Goal: Information Seeking & Learning: Compare options

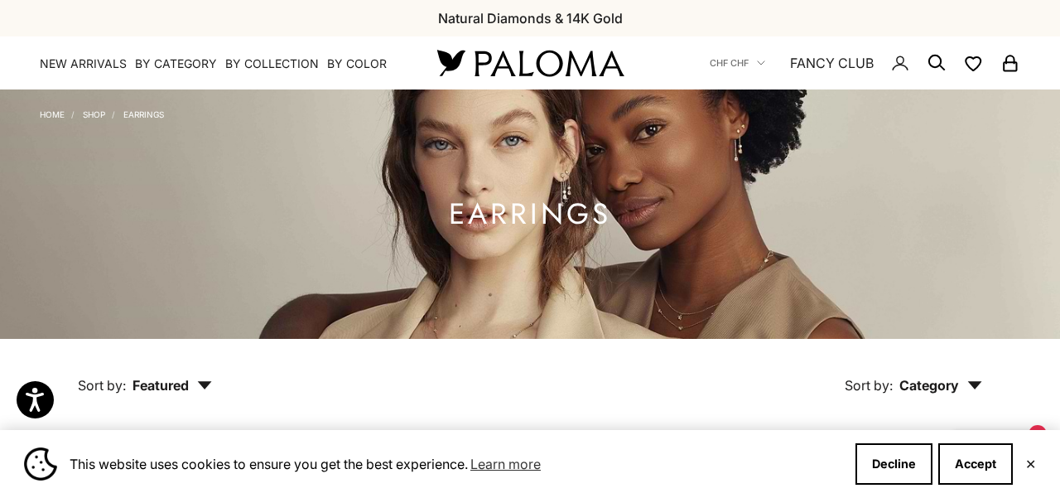
scroll to position [2202, 0]
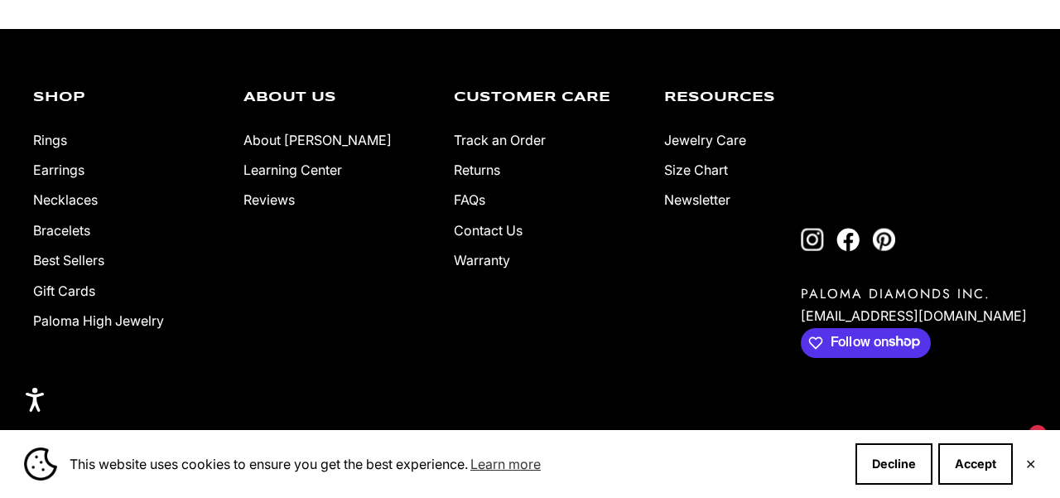
click at [74, 173] on link "Earrings" at bounding box center [58, 170] width 51 height 17
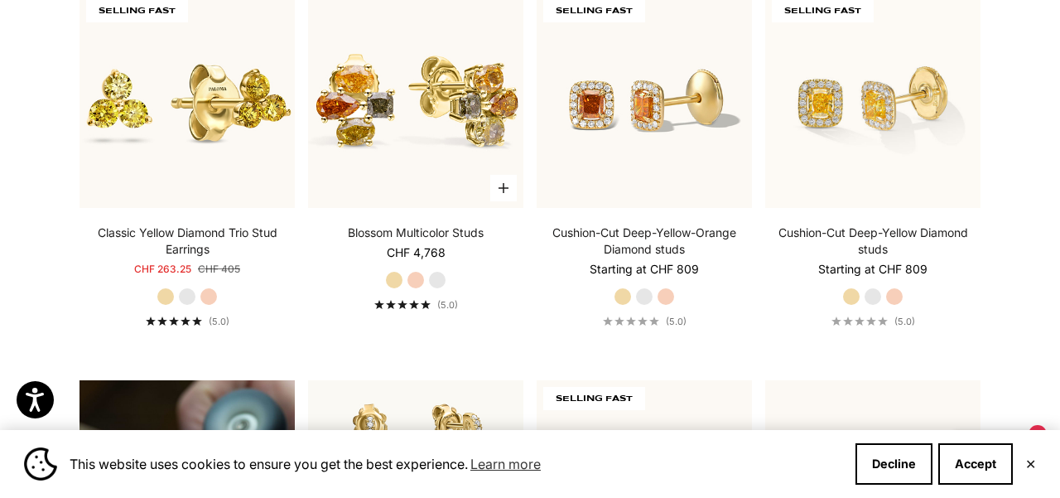
scroll to position [845, 0]
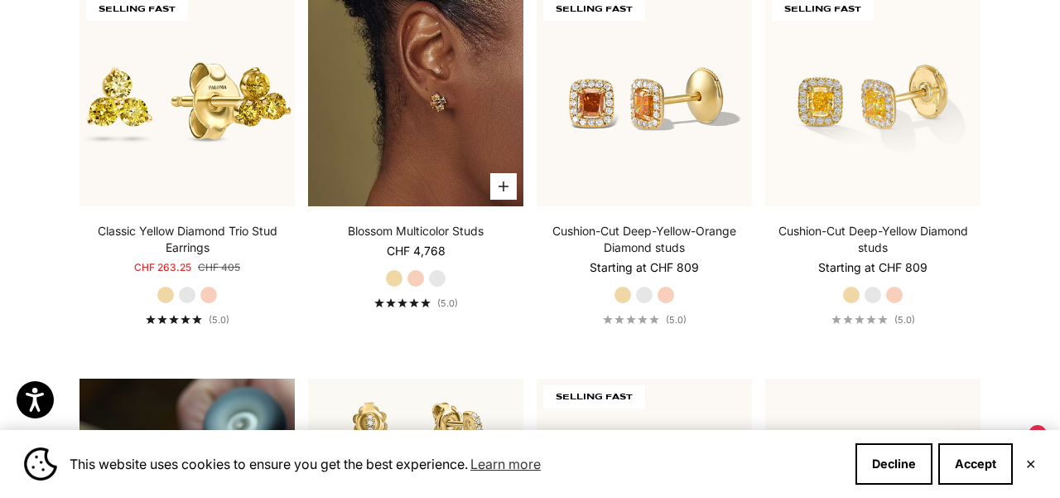
click at [416, 169] on img at bounding box center [415, 98] width 215 height 215
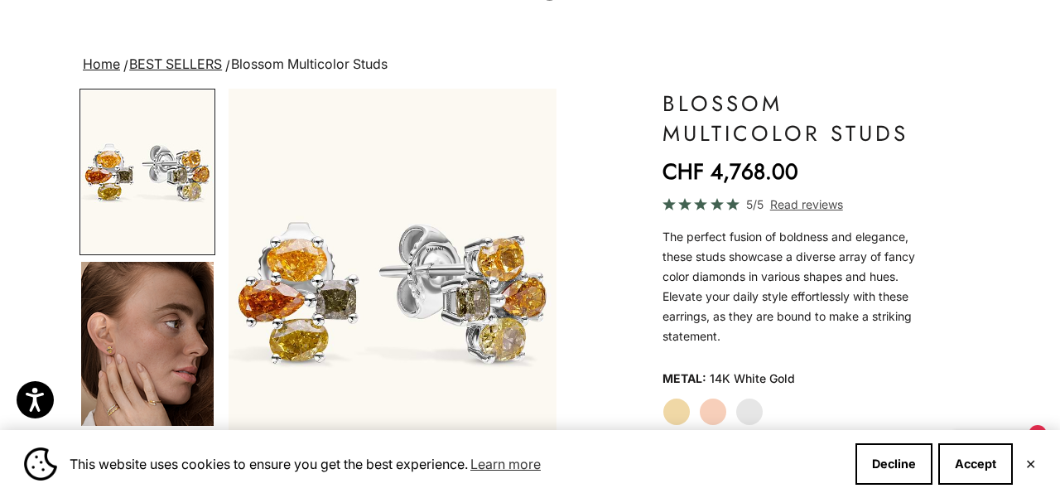
scroll to position [76, 0]
click at [712, 413] on label "Rose Gold" at bounding box center [713, 412] width 28 height 28
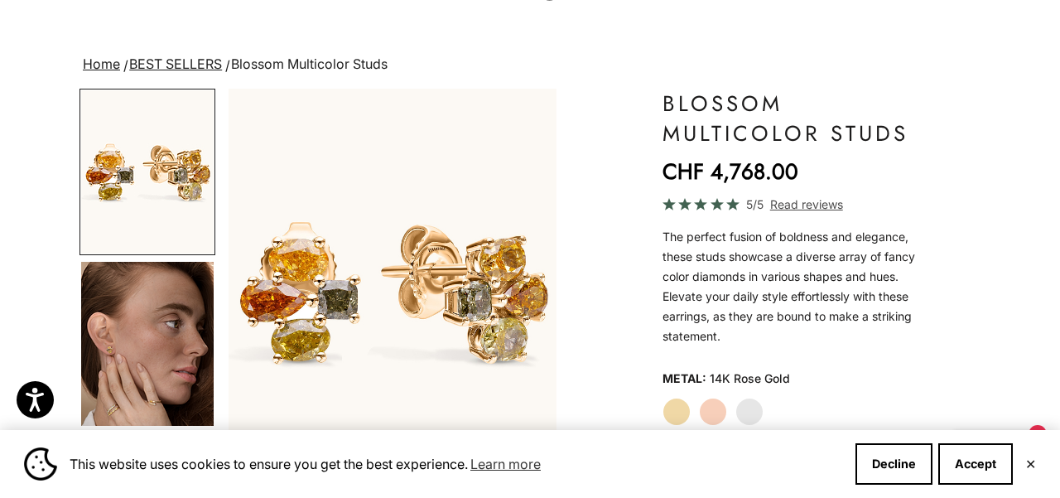
click at [673, 408] on label "Yellow Gold" at bounding box center [677, 412] width 28 height 28
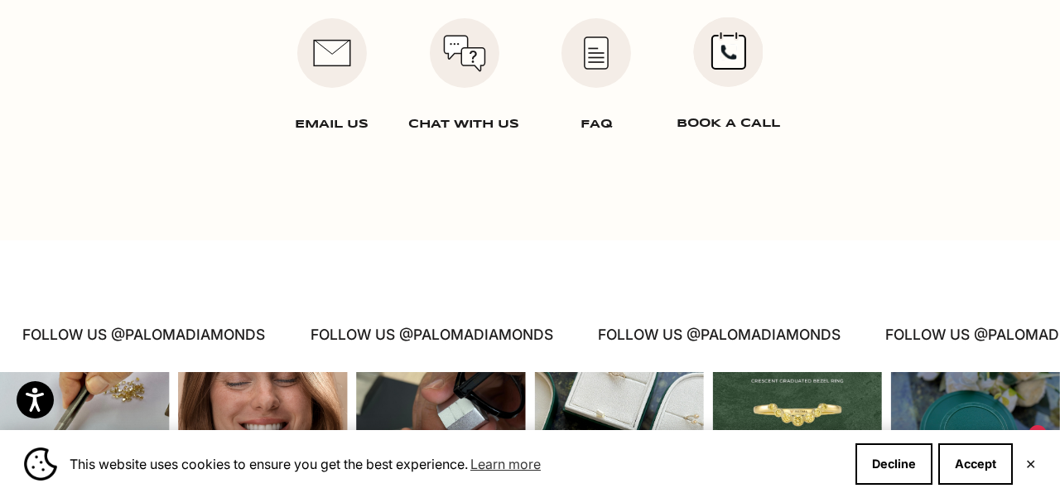
scroll to position [3069, 0]
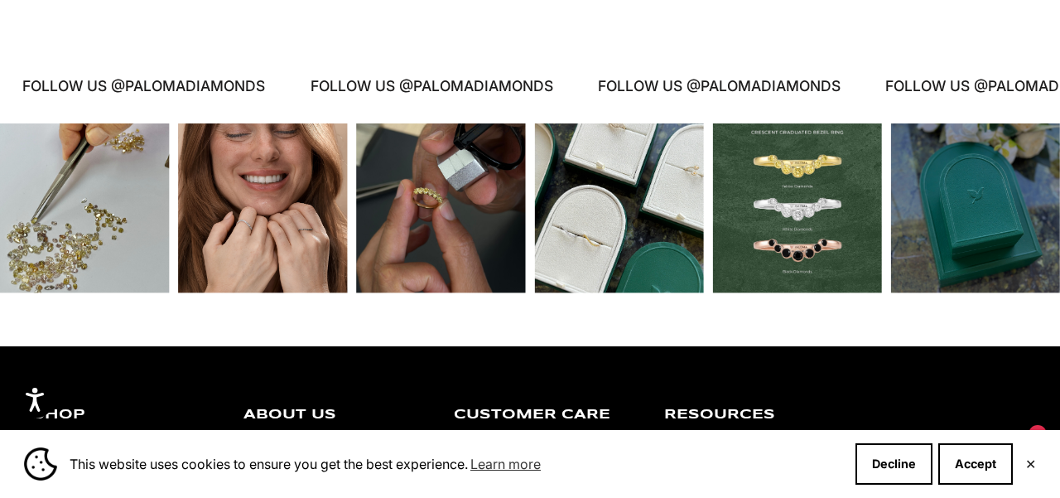
click at [64, 479] on link "Earrings" at bounding box center [58, 487] width 51 height 17
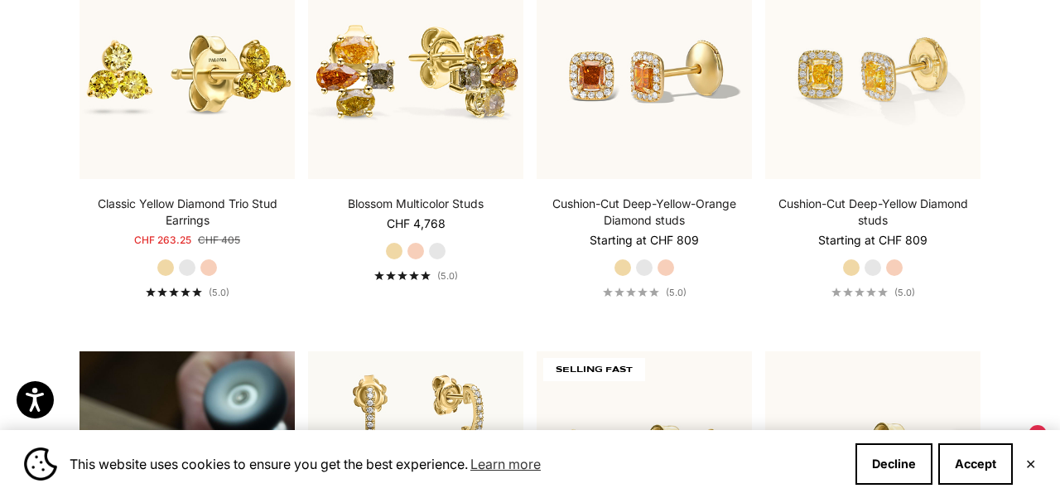
scroll to position [873, 0]
click at [874, 267] on label "White Gold" at bounding box center [873, 267] width 18 height 18
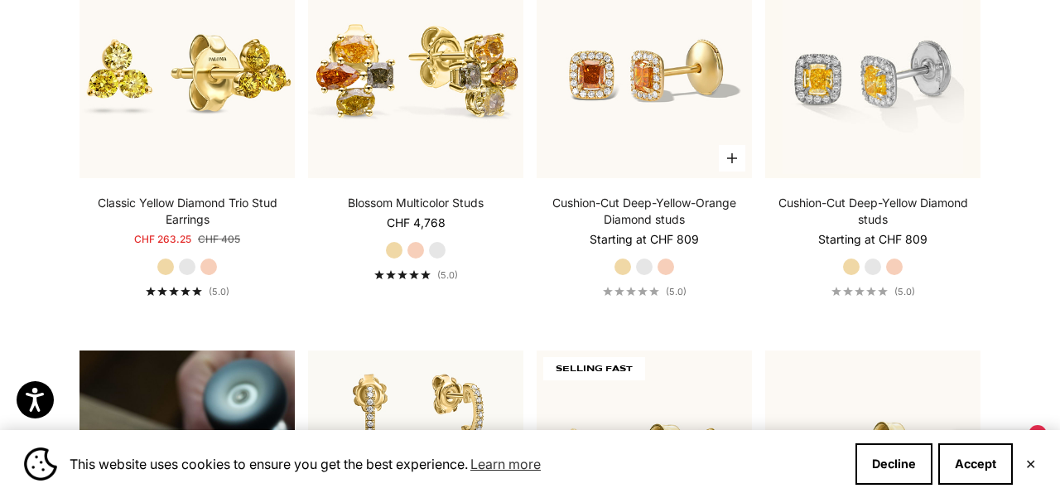
click at [641, 266] on label "White Gold" at bounding box center [644, 267] width 18 height 18
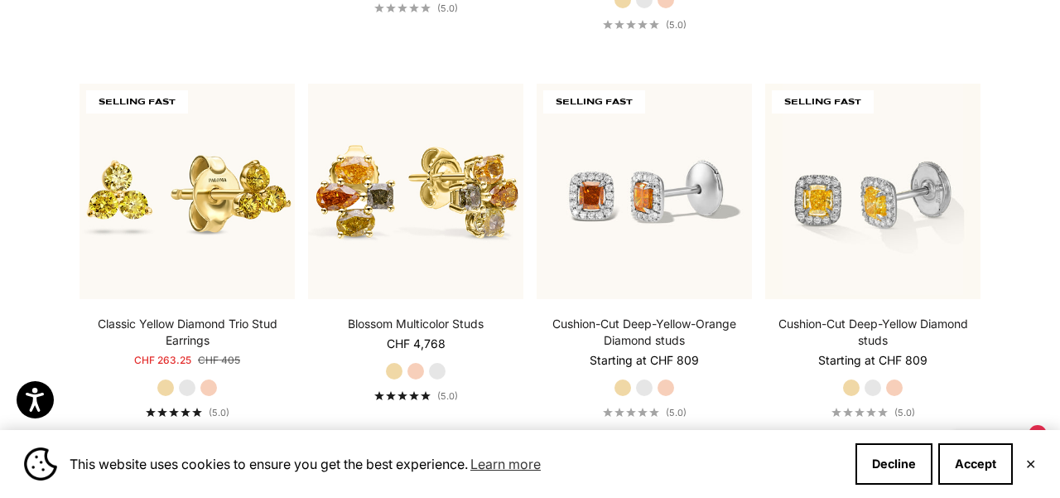
scroll to position [756, 0]
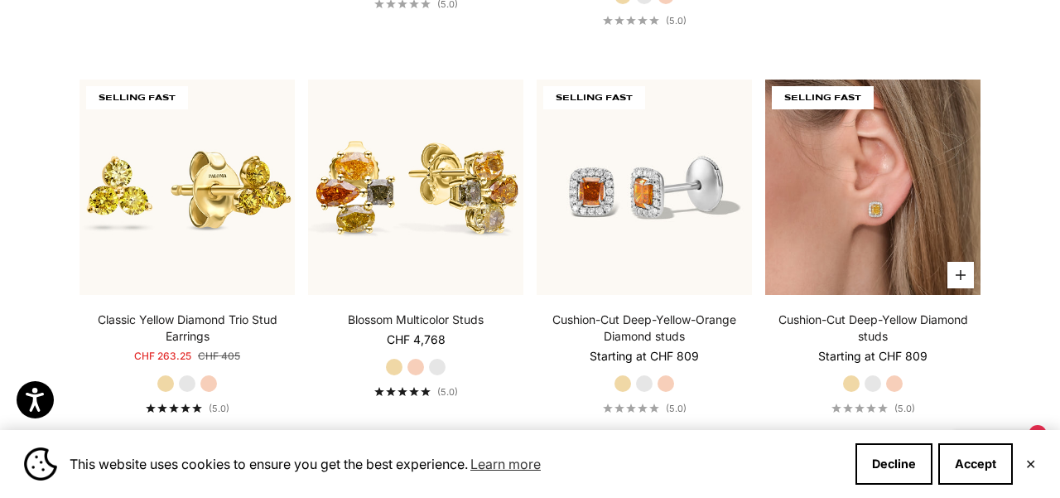
click at [902, 250] on img at bounding box center [872, 187] width 215 height 215
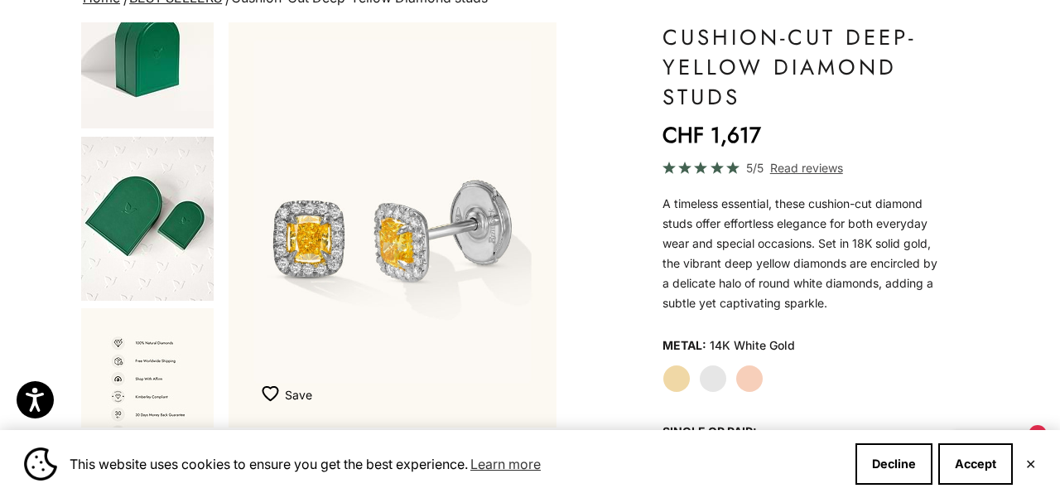
scroll to position [144, 0]
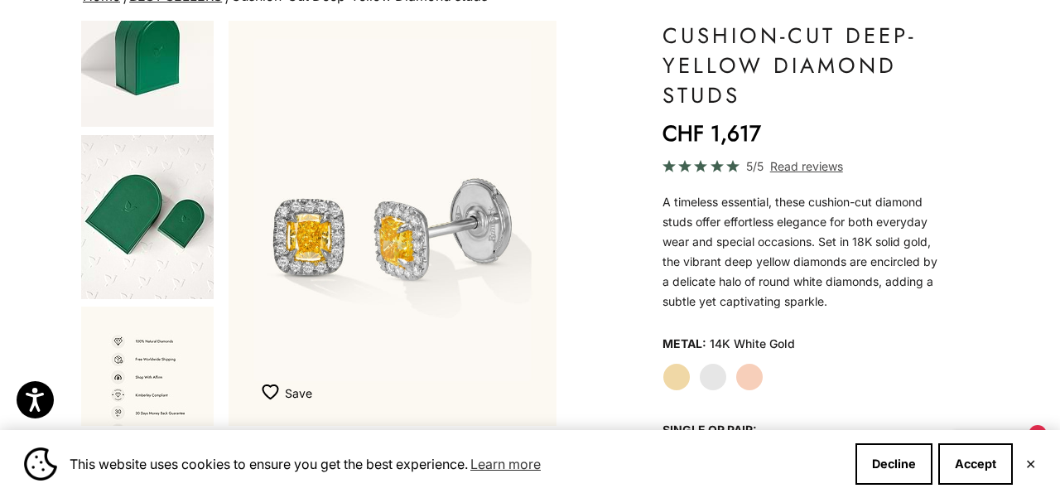
click at [747, 379] on label "Rose Gold" at bounding box center [750, 377] width 28 height 28
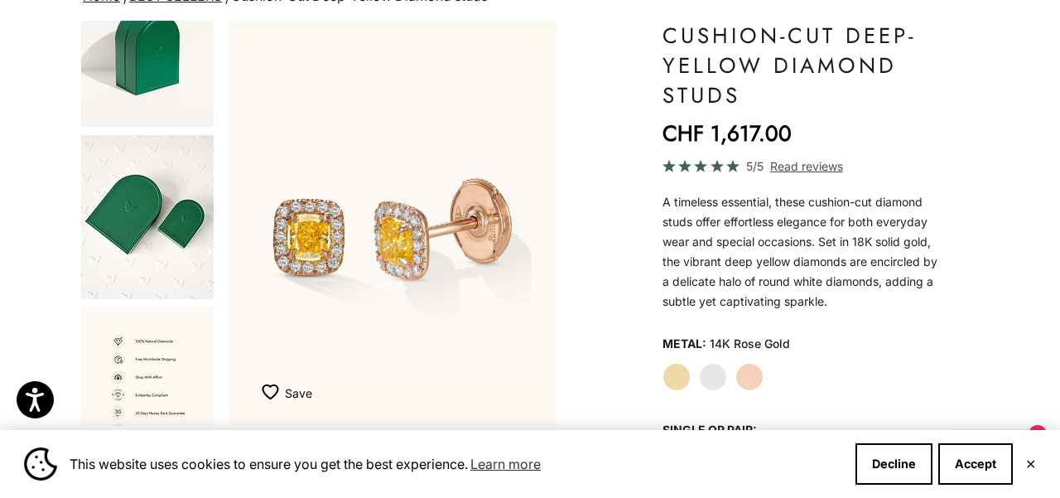
scroll to position [917, 0]
click at [713, 376] on label "White Gold" at bounding box center [713, 377] width 28 height 28
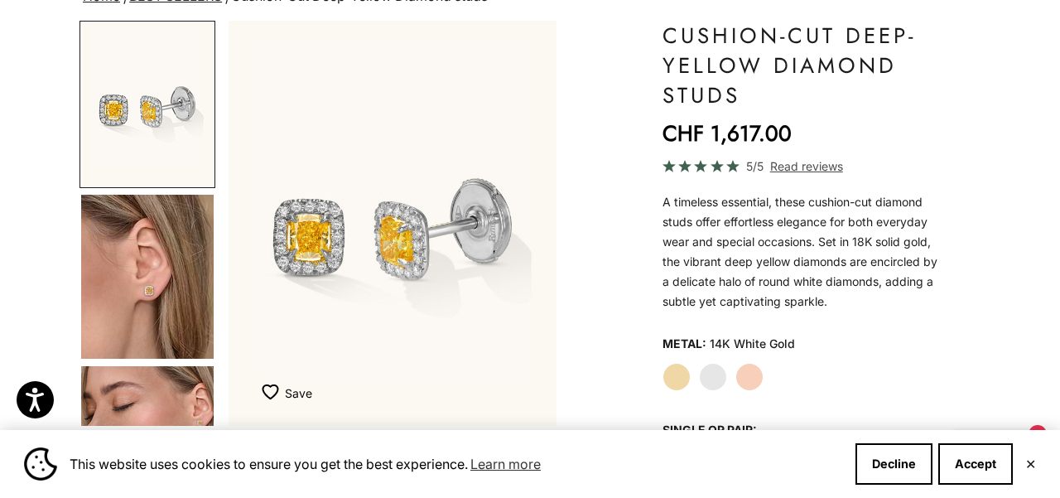
click at [675, 378] on label "Yellow Gold" at bounding box center [677, 377] width 28 height 28
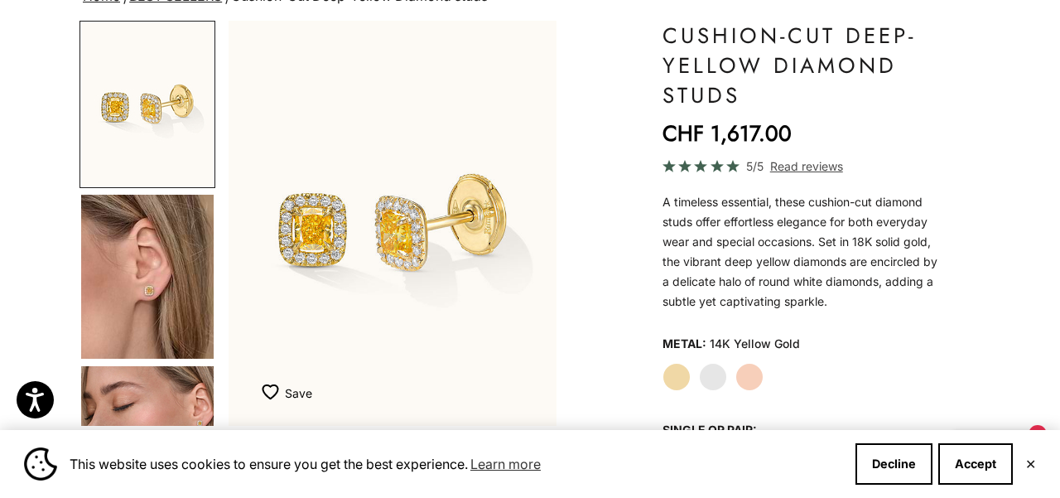
click at [718, 379] on label "White Gold" at bounding box center [713, 377] width 28 height 28
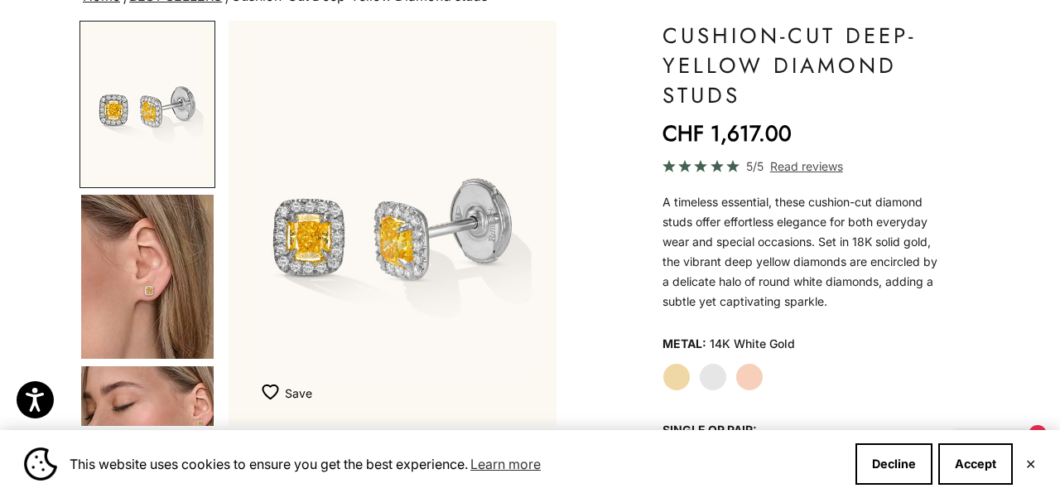
click at [162, 285] on img "Go to item 4" at bounding box center [147, 277] width 133 height 164
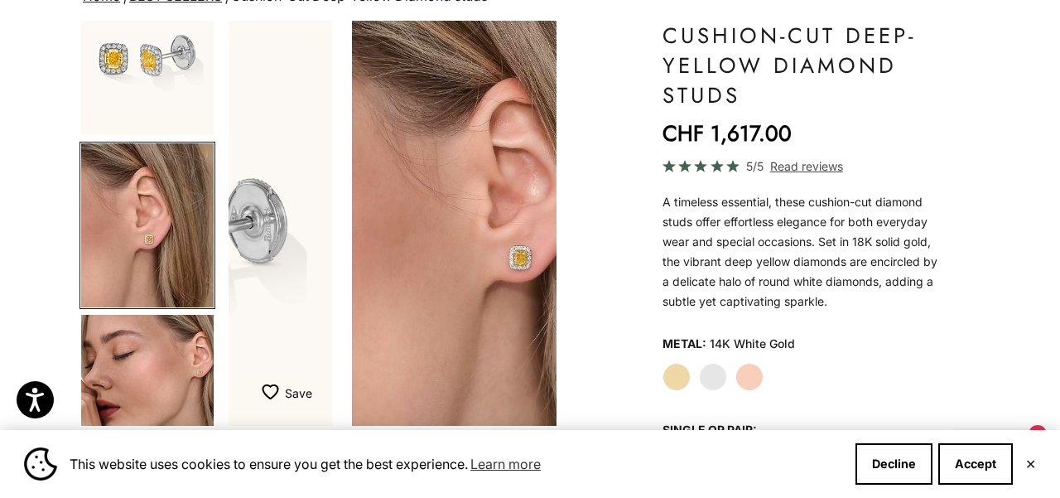
scroll to position [0, 348]
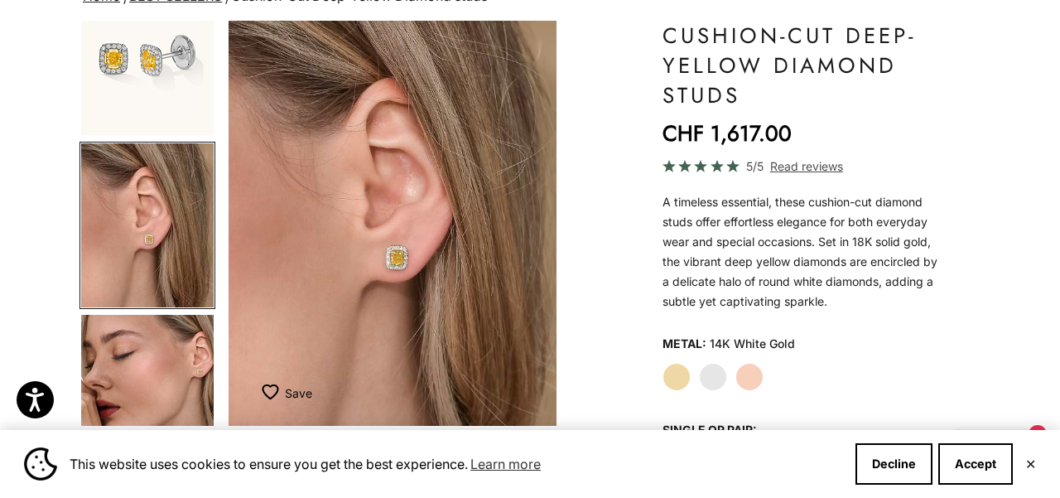
click at [193, 371] on img "Go to item 5" at bounding box center [147, 397] width 133 height 164
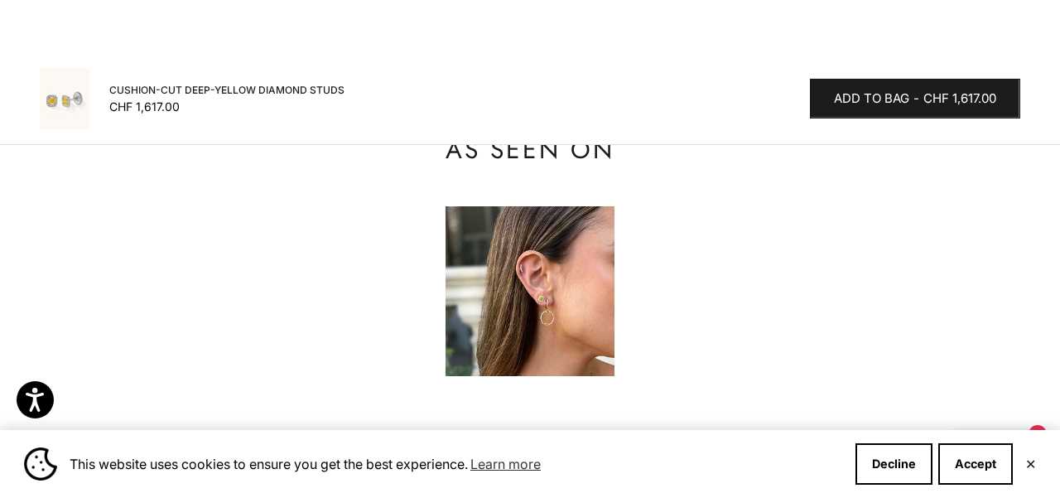
scroll to position [1819, 0]
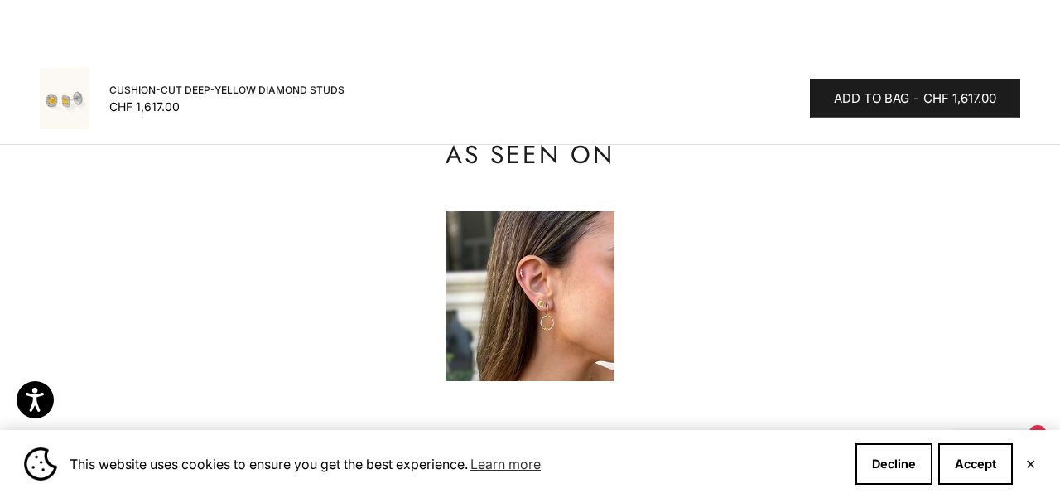
click at [556, 283] on img at bounding box center [531, 296] width 170 height 170
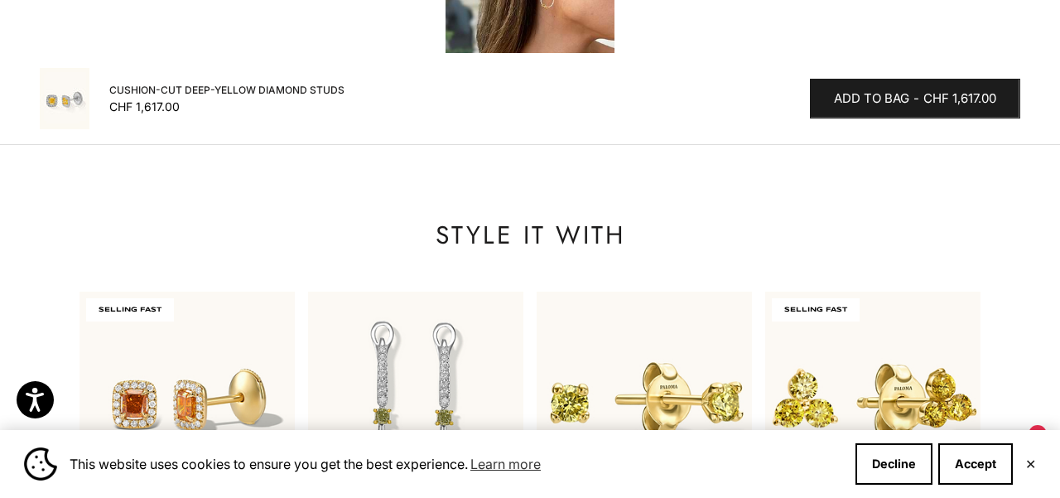
scroll to position [2167, 0]
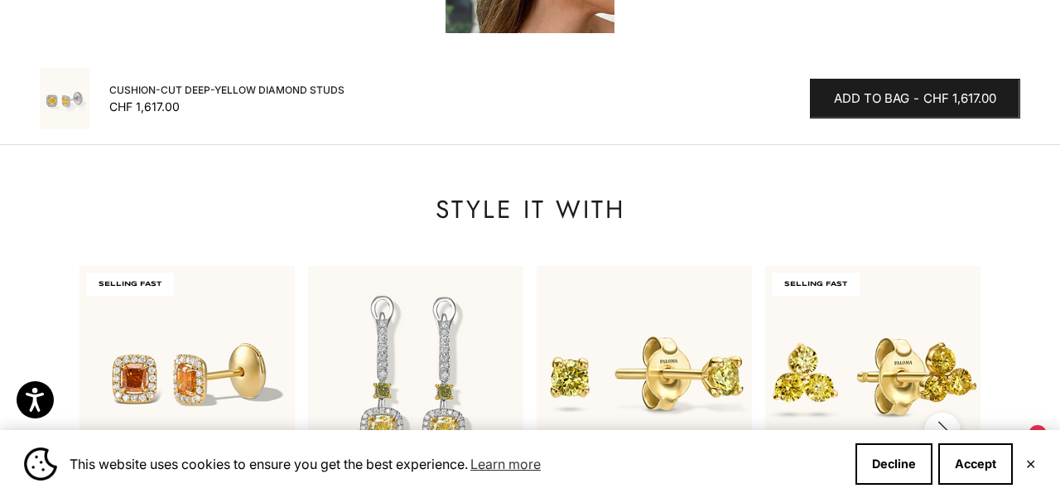
click at [948, 421] on icon "button" at bounding box center [943, 431] width 18 height 21
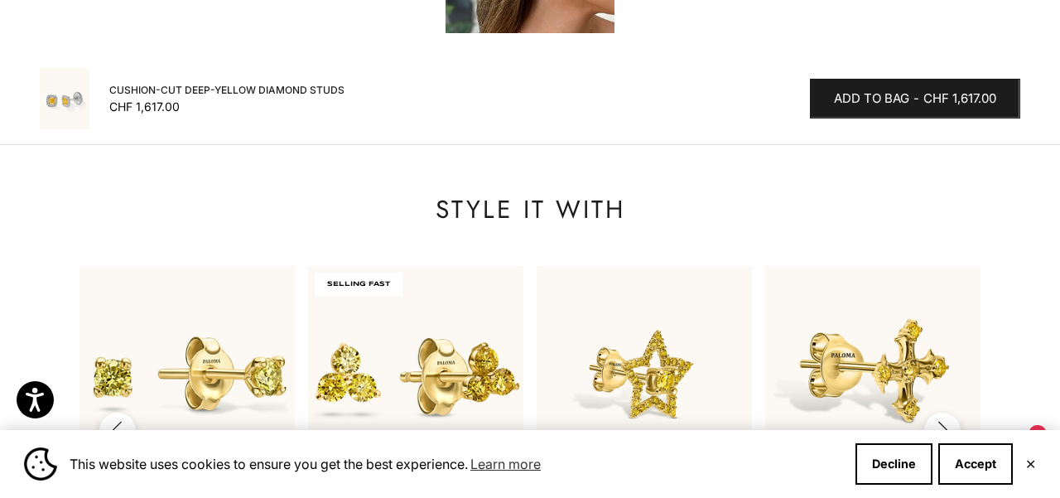
click at [948, 421] on icon "button" at bounding box center [943, 431] width 18 height 21
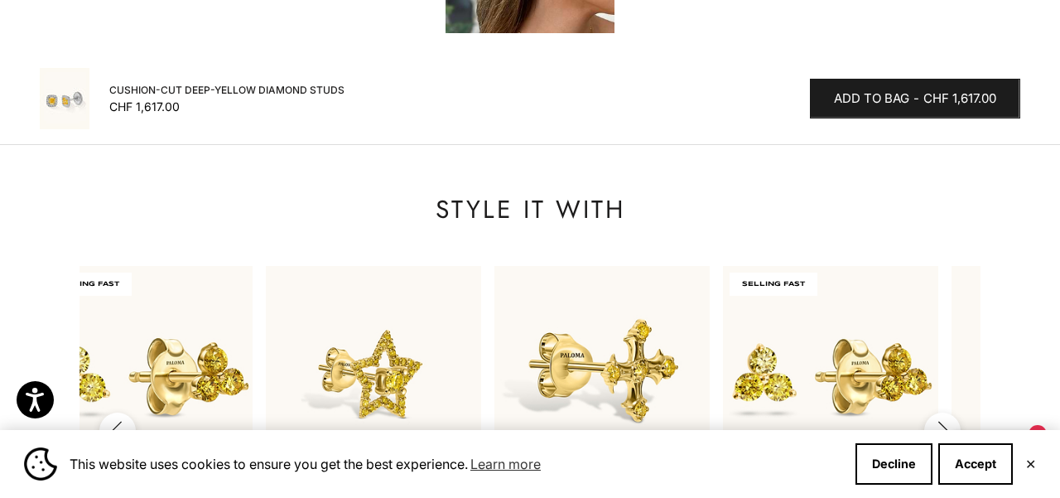
scroll to position [0, 915]
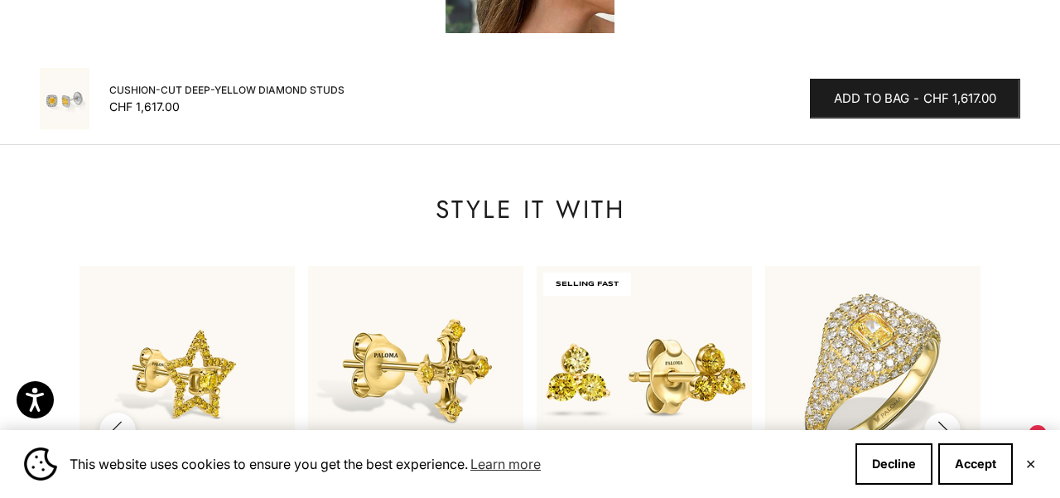
click at [948, 421] on icon "button" at bounding box center [943, 431] width 18 height 21
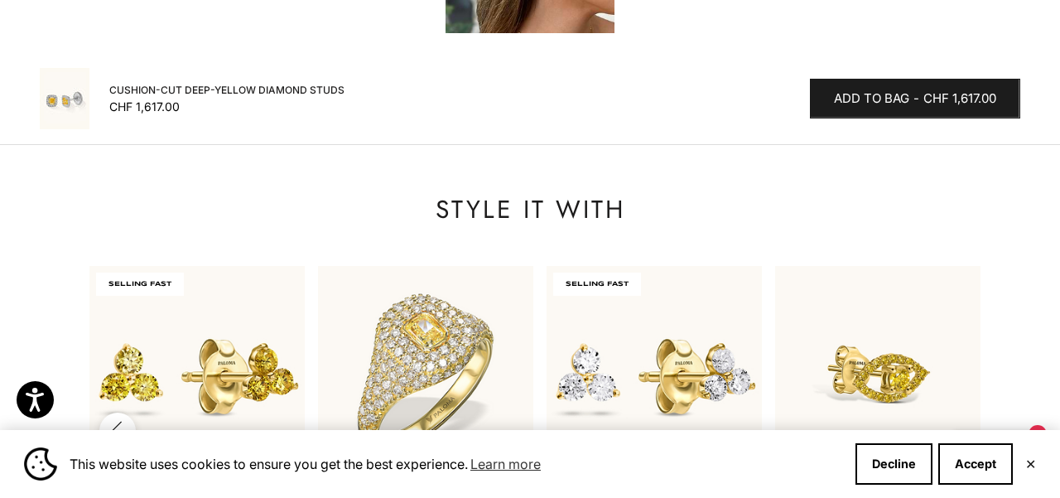
scroll to position [0, 1372]
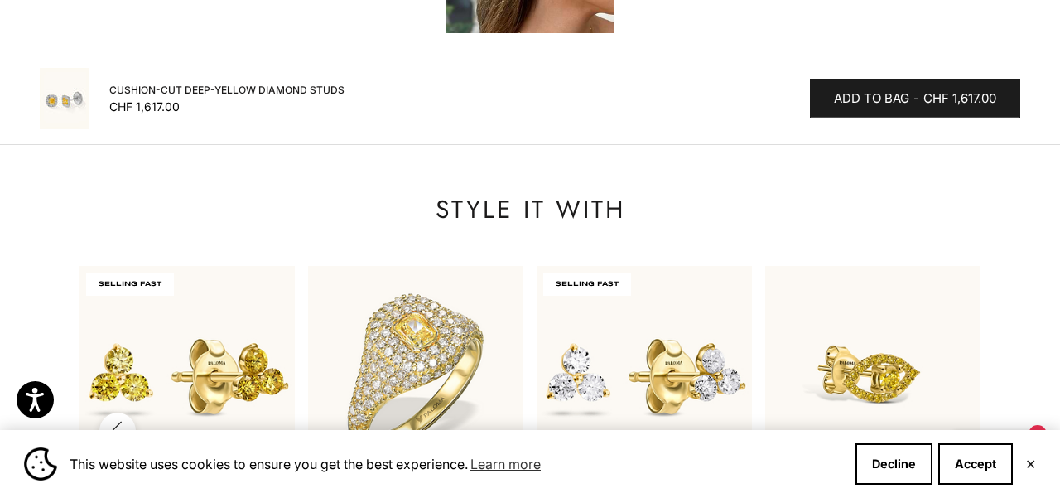
click at [948, 316] on img at bounding box center [872, 373] width 215 height 215
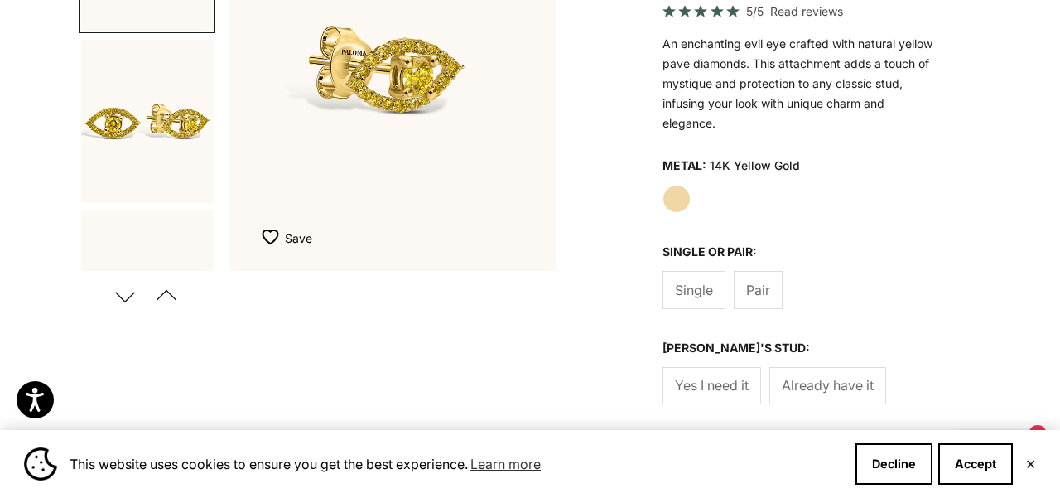
scroll to position [302, 0]
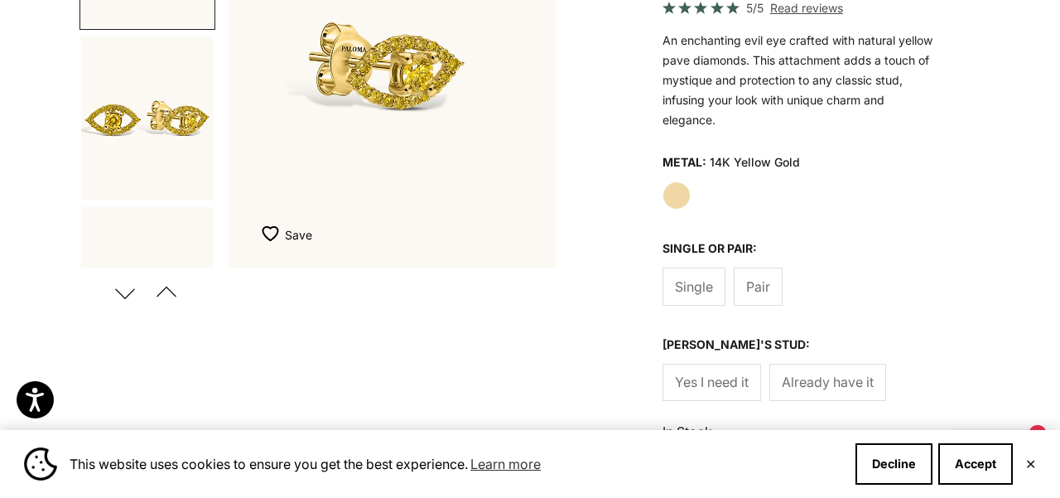
click at [166, 292] on button "Previous" at bounding box center [166, 292] width 37 height 38
click at [755, 283] on span "Pair" at bounding box center [758, 287] width 24 height 22
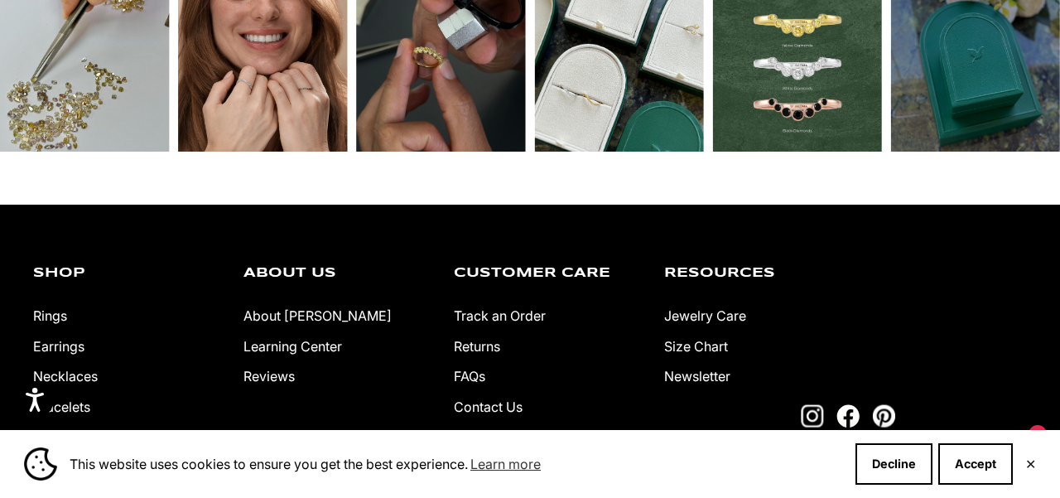
scroll to position [3116, 0]
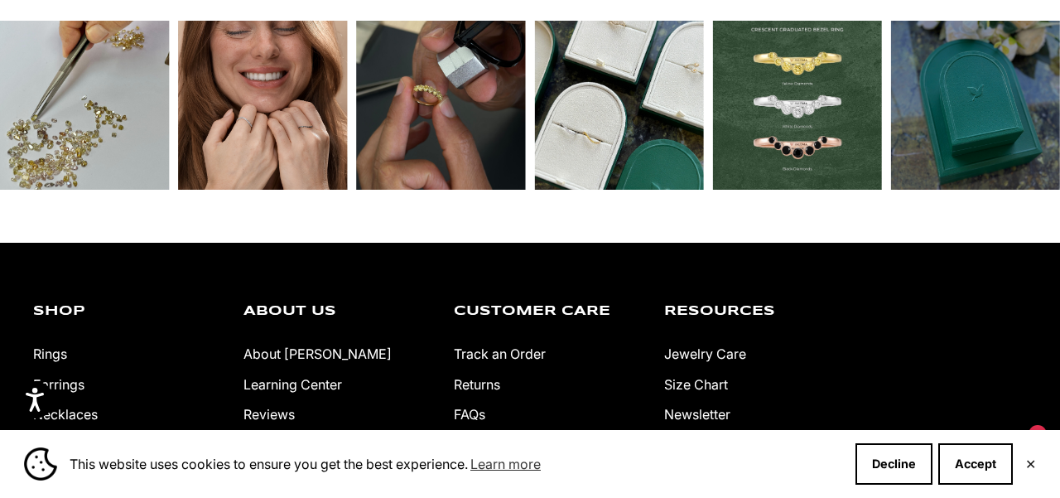
click at [70, 376] on link "Earrings" at bounding box center [58, 384] width 51 height 17
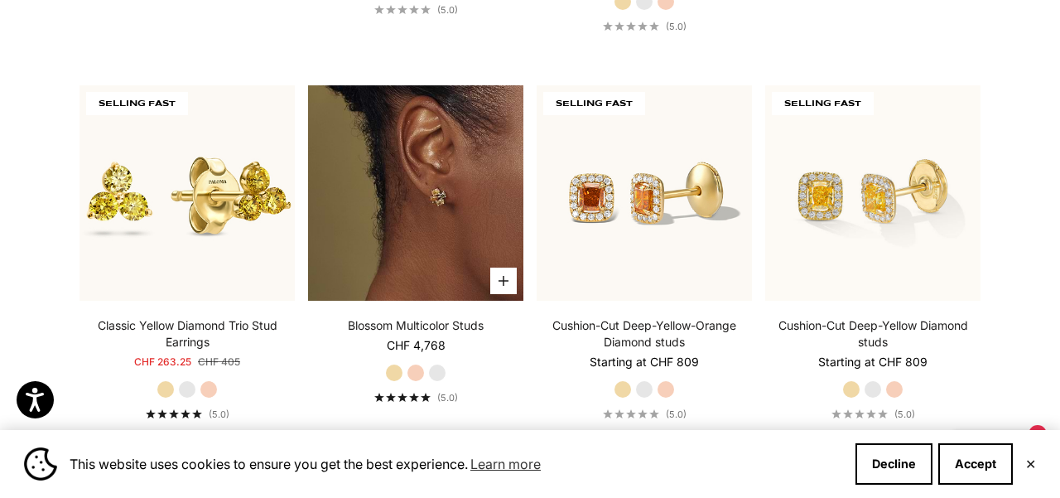
scroll to position [744, 0]
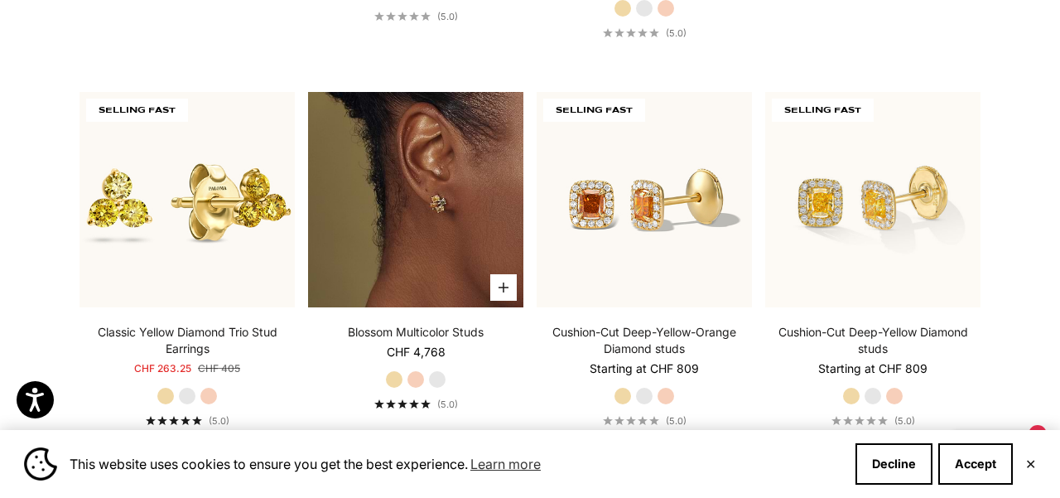
click at [415, 253] on img at bounding box center [415, 199] width 215 height 215
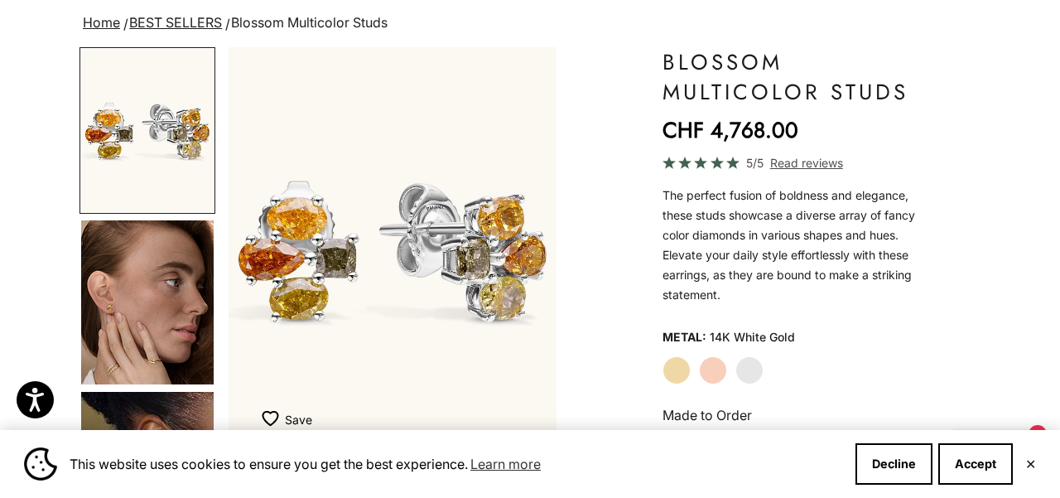
scroll to position [118, 0]
click at [122, 320] on img "Go to item 4" at bounding box center [147, 302] width 133 height 164
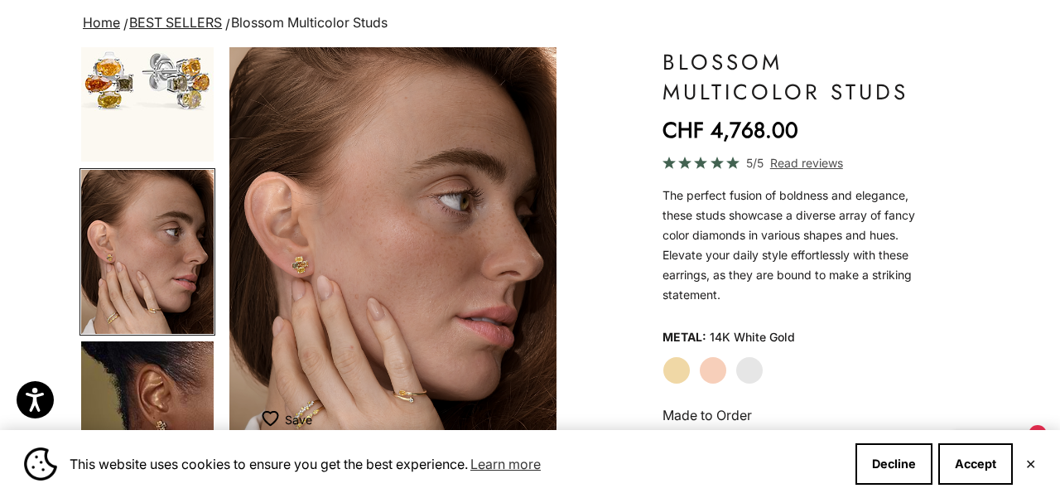
scroll to position [0, 348]
click at [319, 249] on img "Item 4 of 14" at bounding box center [393, 249] width 328 height 405
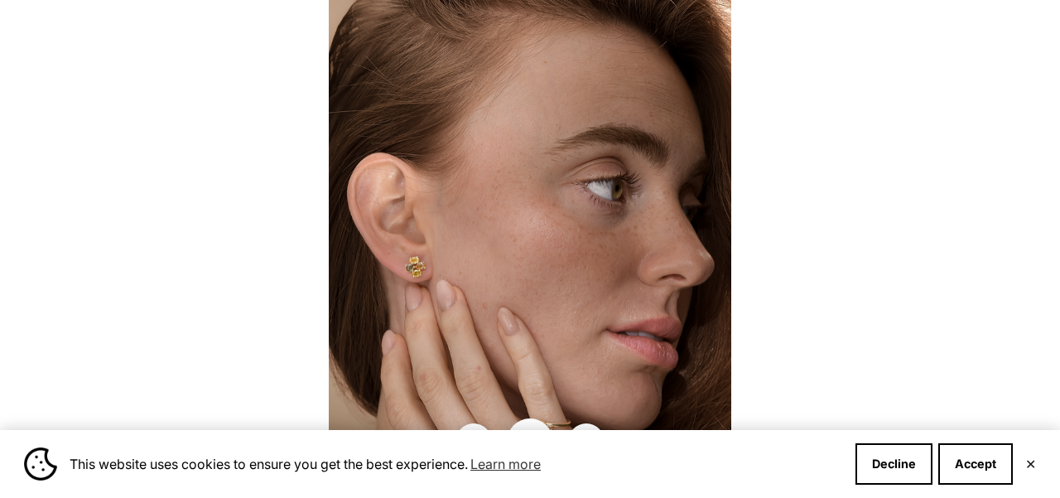
click at [440, 254] on img at bounding box center [530, 249] width 403 height 498
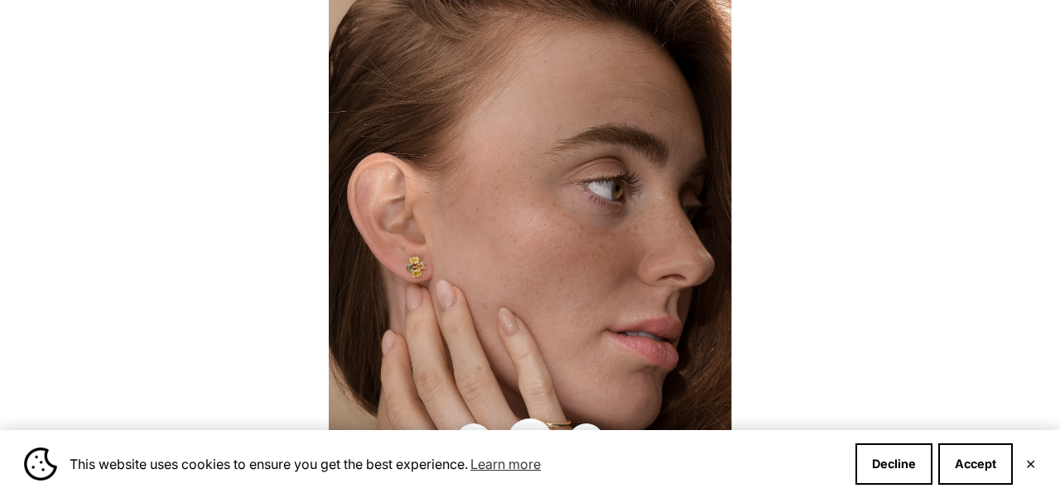
click at [527, 305] on img at bounding box center [530, 249] width 403 height 498
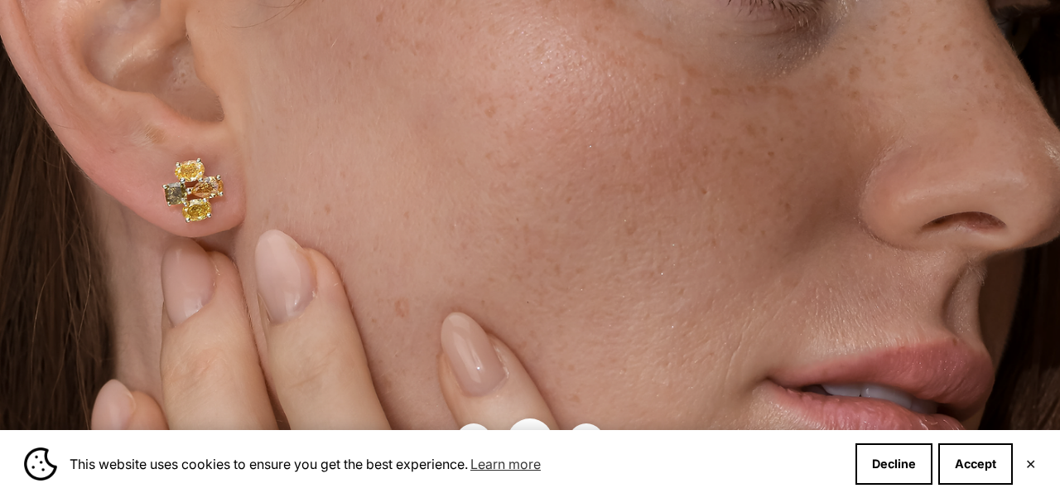
click at [527, 305] on img at bounding box center [537, 137] width 1209 height 1494
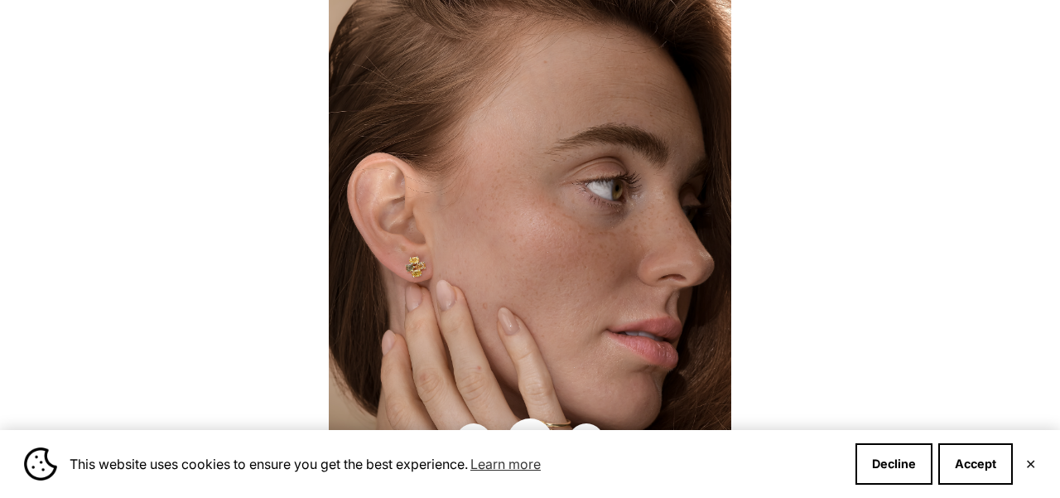
click at [765, 259] on div at bounding box center [530, 249] width 1060 height 498
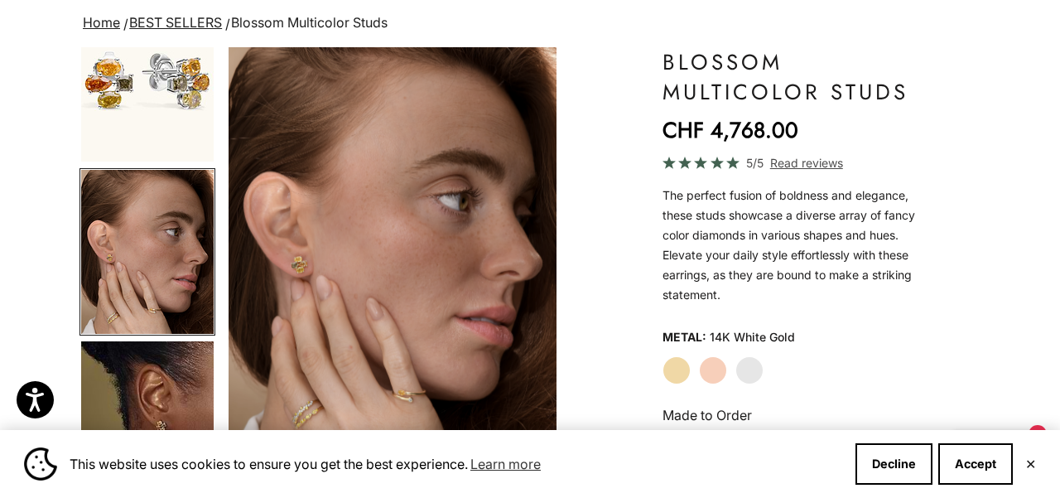
click at [765, 259] on section at bounding box center [530, 249] width 1060 height 498
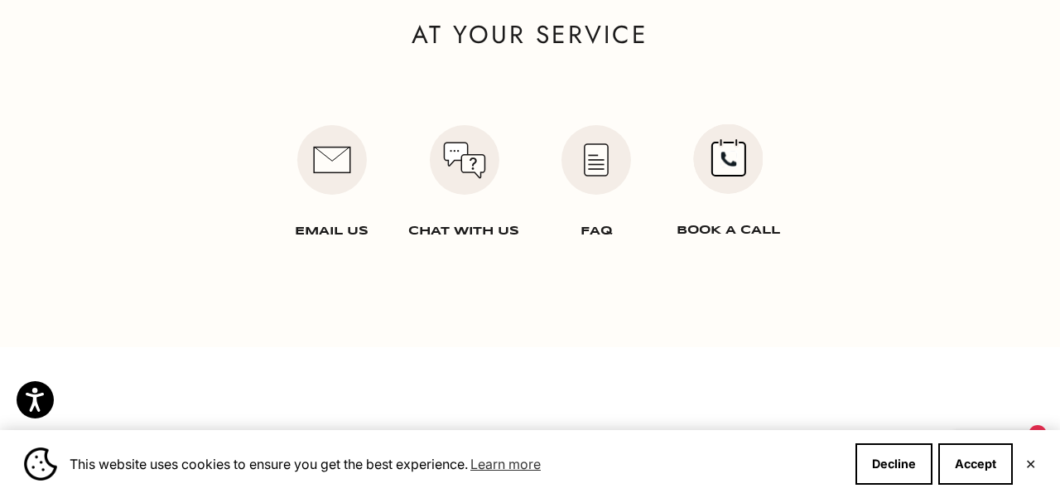
scroll to position [2918, 0]
